Goal: Entertainment & Leisure: Consume media (video, audio)

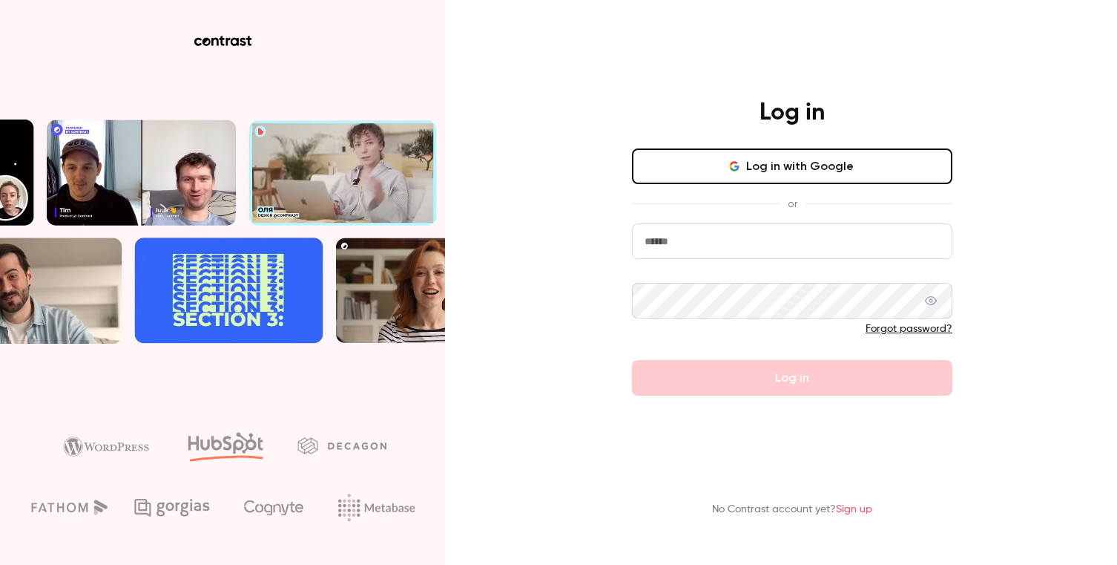
click at [763, 147] on div "Log in Log in with Google or Forgot password? Log in" at bounding box center [792, 246] width 386 height 297
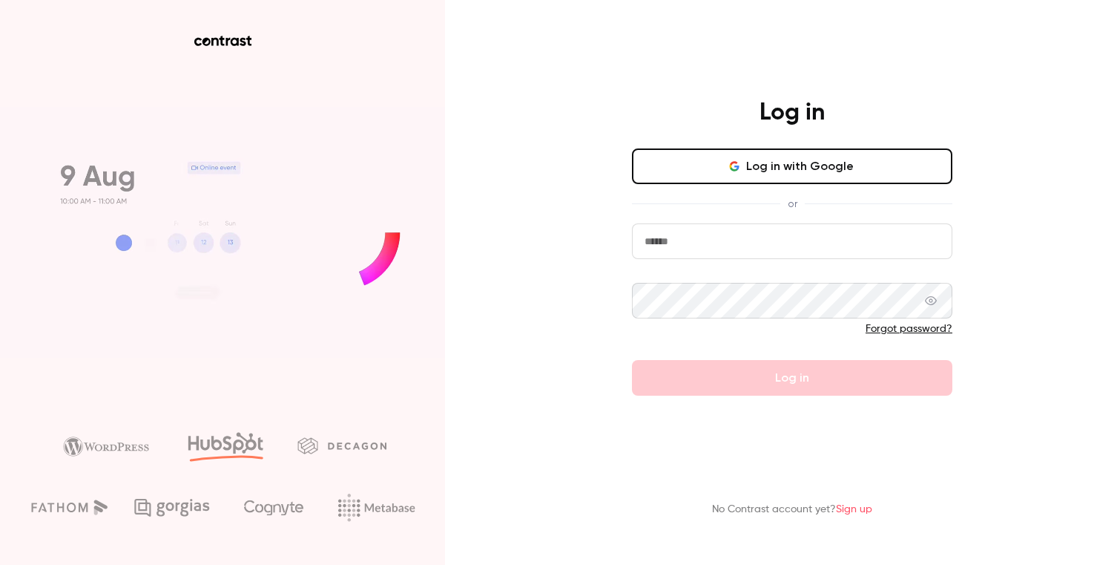
click at [766, 154] on button "Log in with Google" at bounding box center [792, 166] width 320 height 36
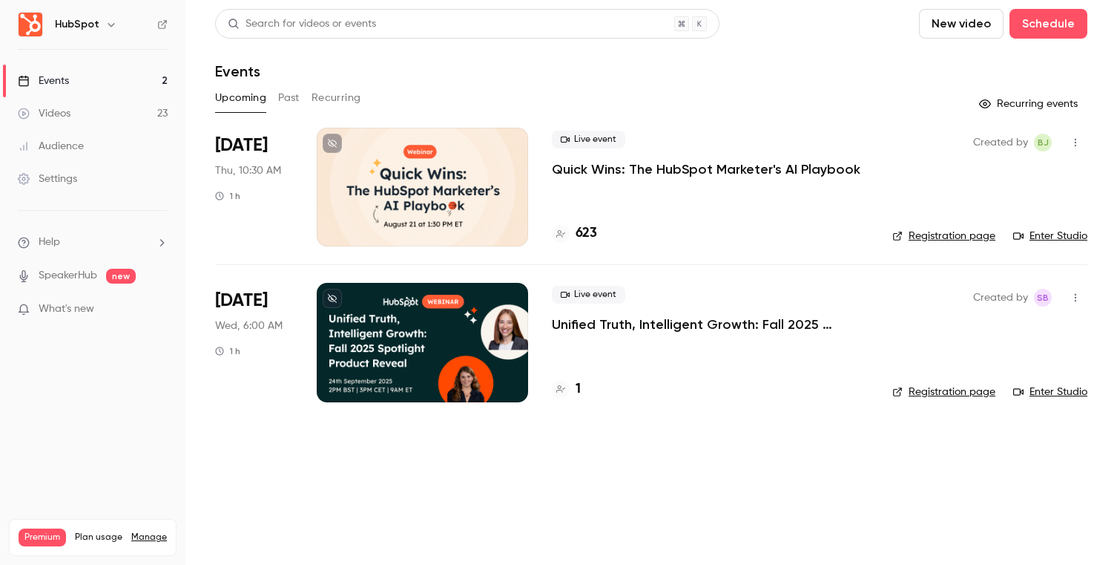
click at [299, 99] on button "Past" at bounding box center [289, 98] width 22 height 24
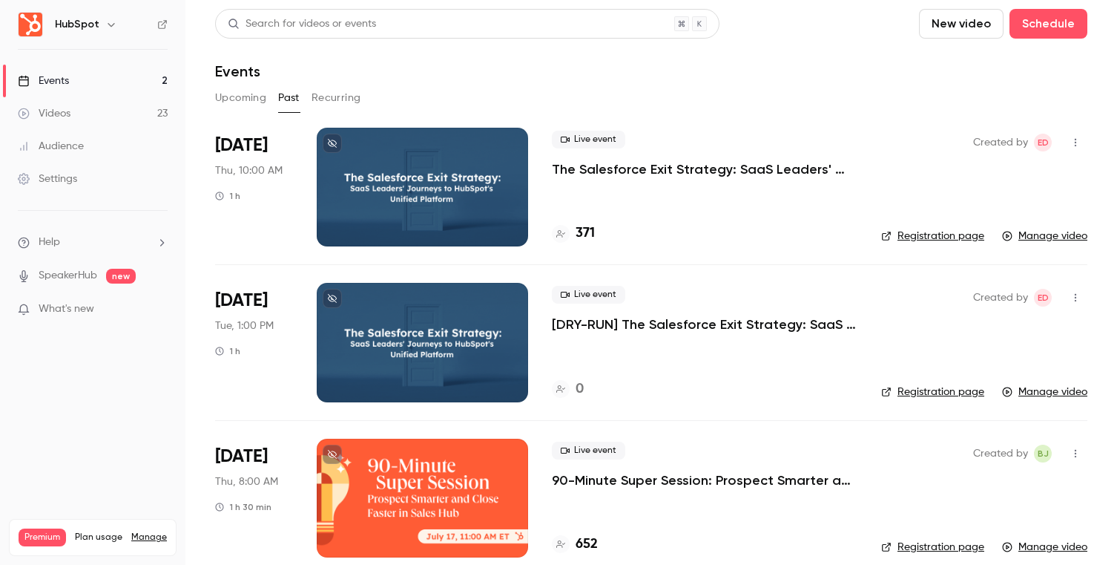
click at [674, 165] on p "The Salesforce Exit Strategy: SaaS Leaders' Journeys to HubSpot's Unified Platf…" at bounding box center [705, 169] width 306 height 18
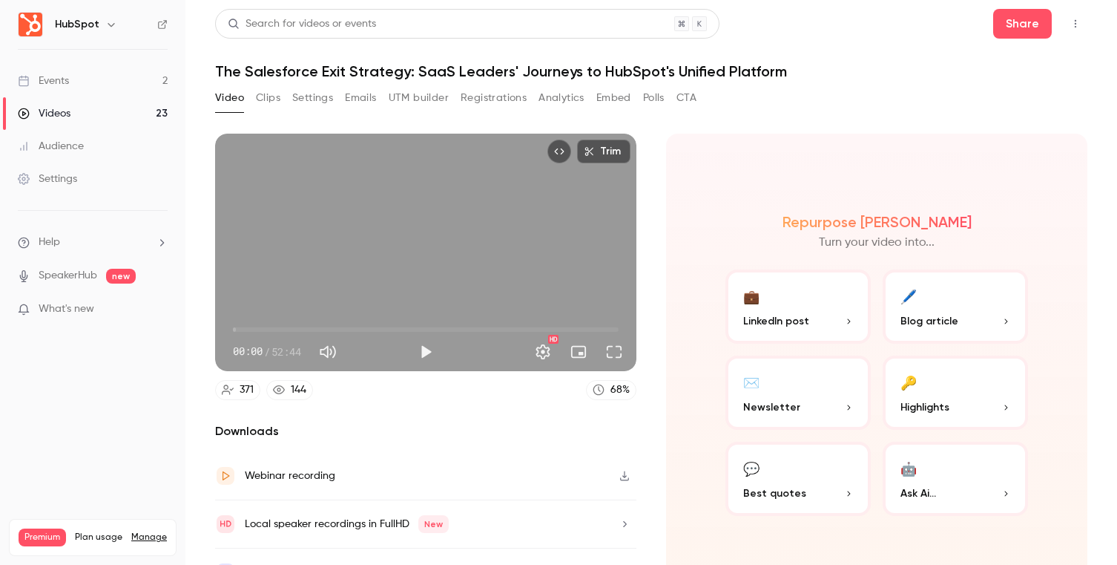
click at [627, 476] on icon "button" at bounding box center [625, 475] width 12 height 10
